Goal: Task Accomplishment & Management: Manage account settings

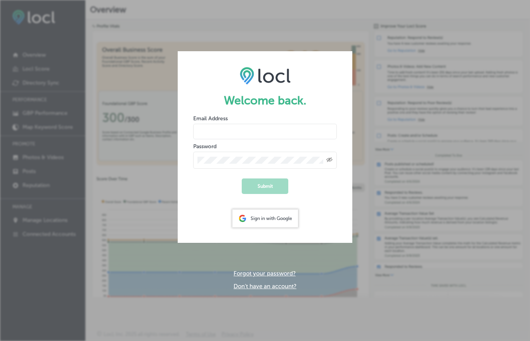
click at [214, 132] on input "email" at bounding box center [265, 132] width 144 height 16
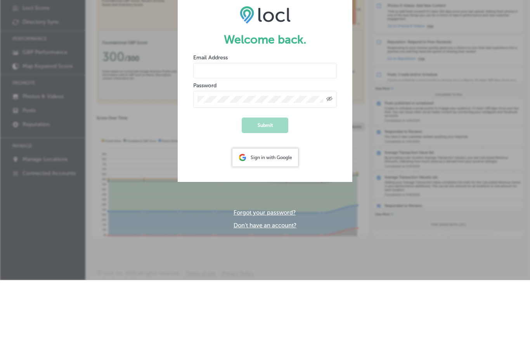
type input "[PERSON_NAME][EMAIL_ADDRESS][DOMAIN_NAME]"
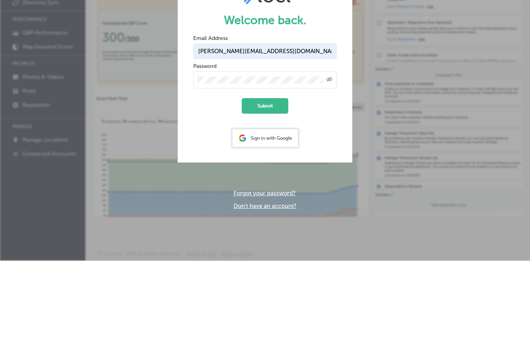
click at [263, 178] on button "Submit" at bounding box center [265, 186] width 47 height 16
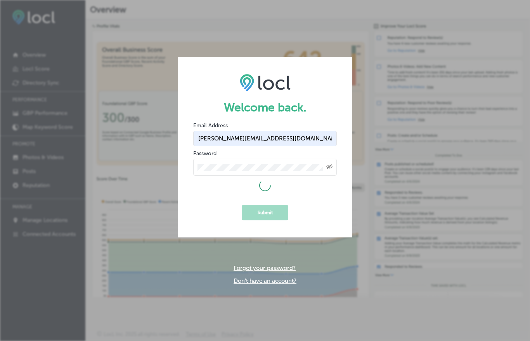
scroll to position [0, 0]
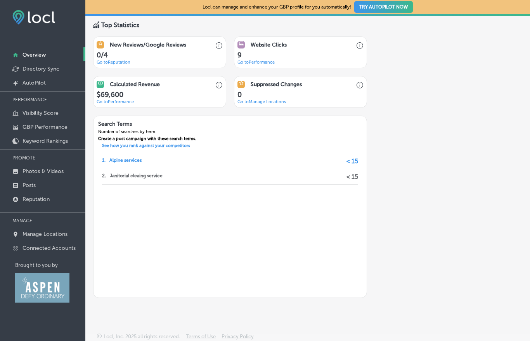
scroll to position [517, 0]
click at [118, 168] on p "Alpine services" at bounding box center [125, 161] width 32 height 15
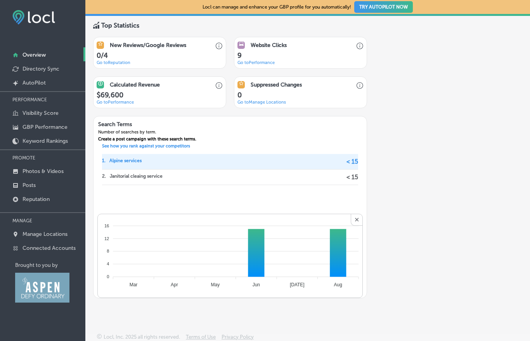
click at [358, 226] on span "✕" at bounding box center [357, 220] width 12 height 12
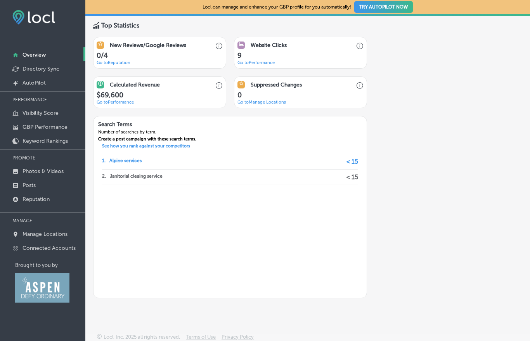
click at [131, 184] on p "Janitorial cleaing service" at bounding box center [136, 176] width 53 height 15
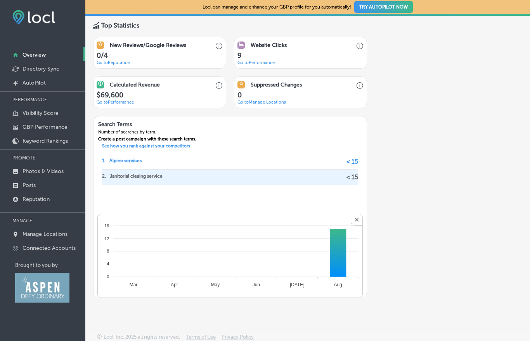
click at [356, 226] on span "✕" at bounding box center [357, 220] width 12 height 12
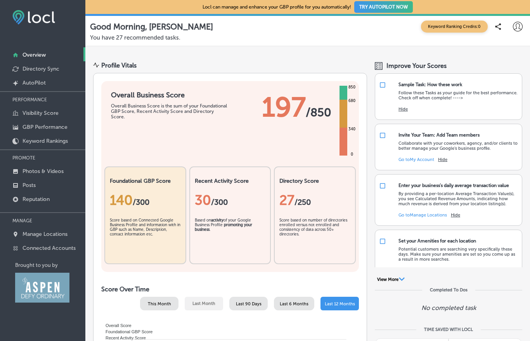
scroll to position [0, 0]
click at [29, 188] on p "Posts" at bounding box center [28, 185] width 13 height 7
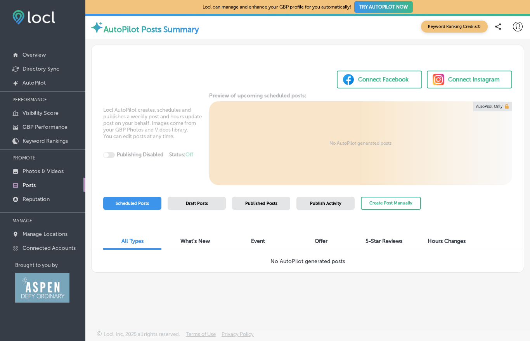
click at [29, 202] on p "Reputation" at bounding box center [35, 199] width 27 height 7
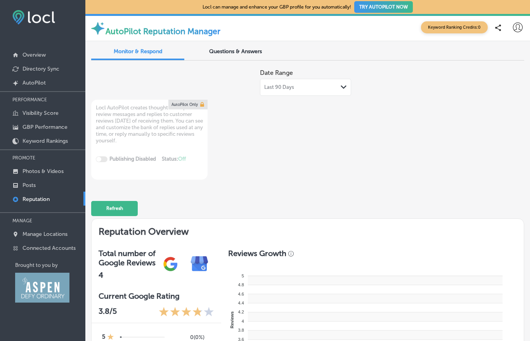
type textarea "x"
click at [28, 56] on p "Overview" at bounding box center [33, 55] width 23 height 7
